Goal: Find specific page/section: Find specific page/section

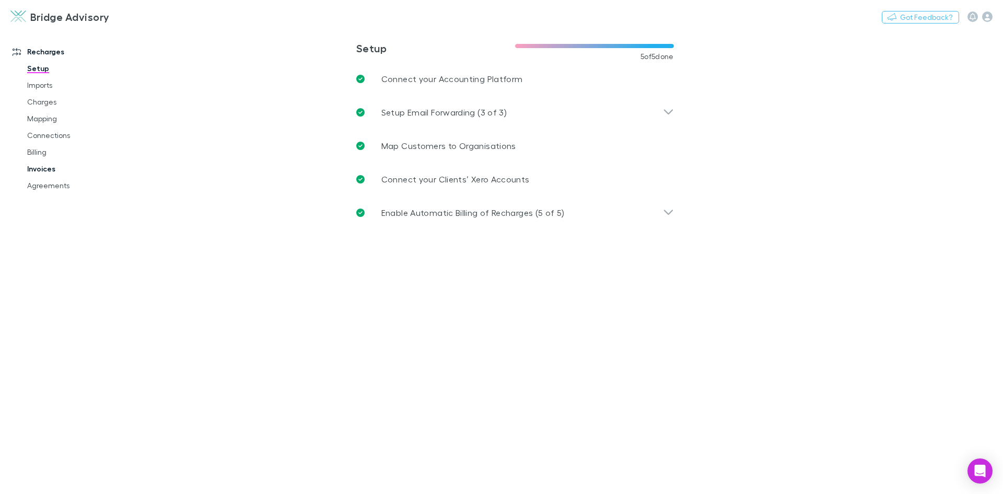
click at [42, 168] on link "Invoices" at bounding box center [79, 168] width 124 height 17
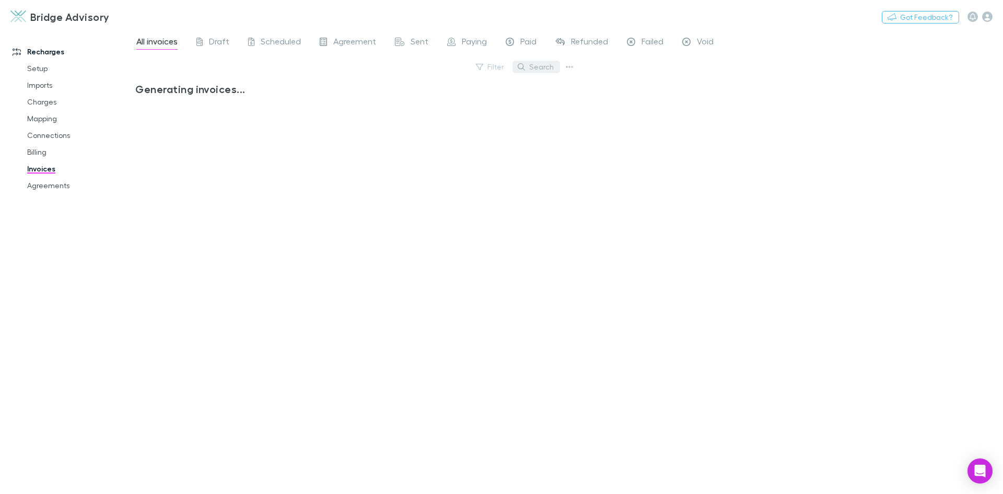
click at [543, 71] on button "Search" at bounding box center [537, 67] width 48 height 13
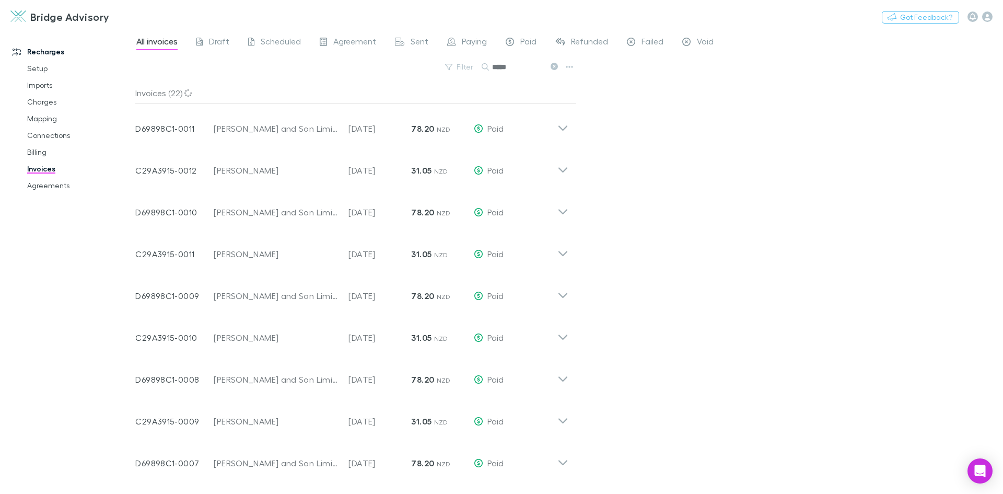
type input "*****"
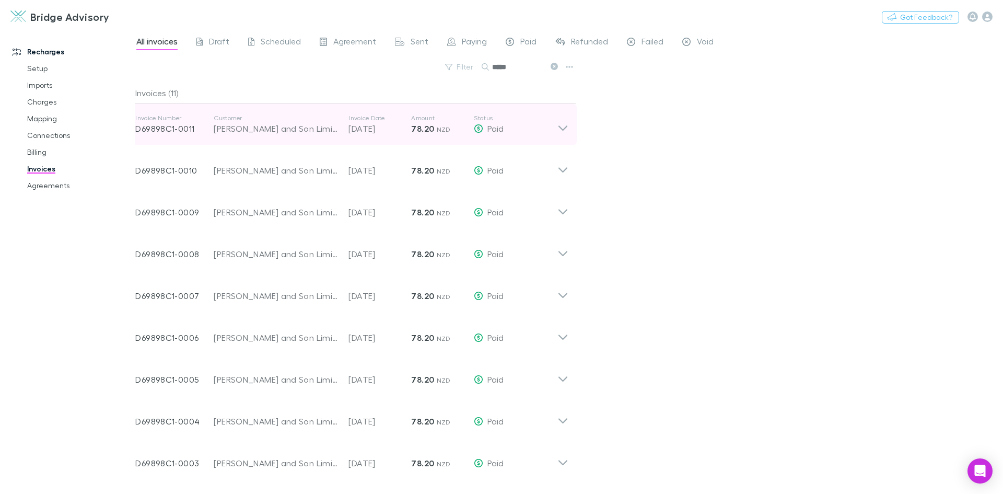
click at [565, 130] on icon at bounding box center [563, 124] width 11 height 21
